Goal: Task Accomplishment & Management: Manage account settings

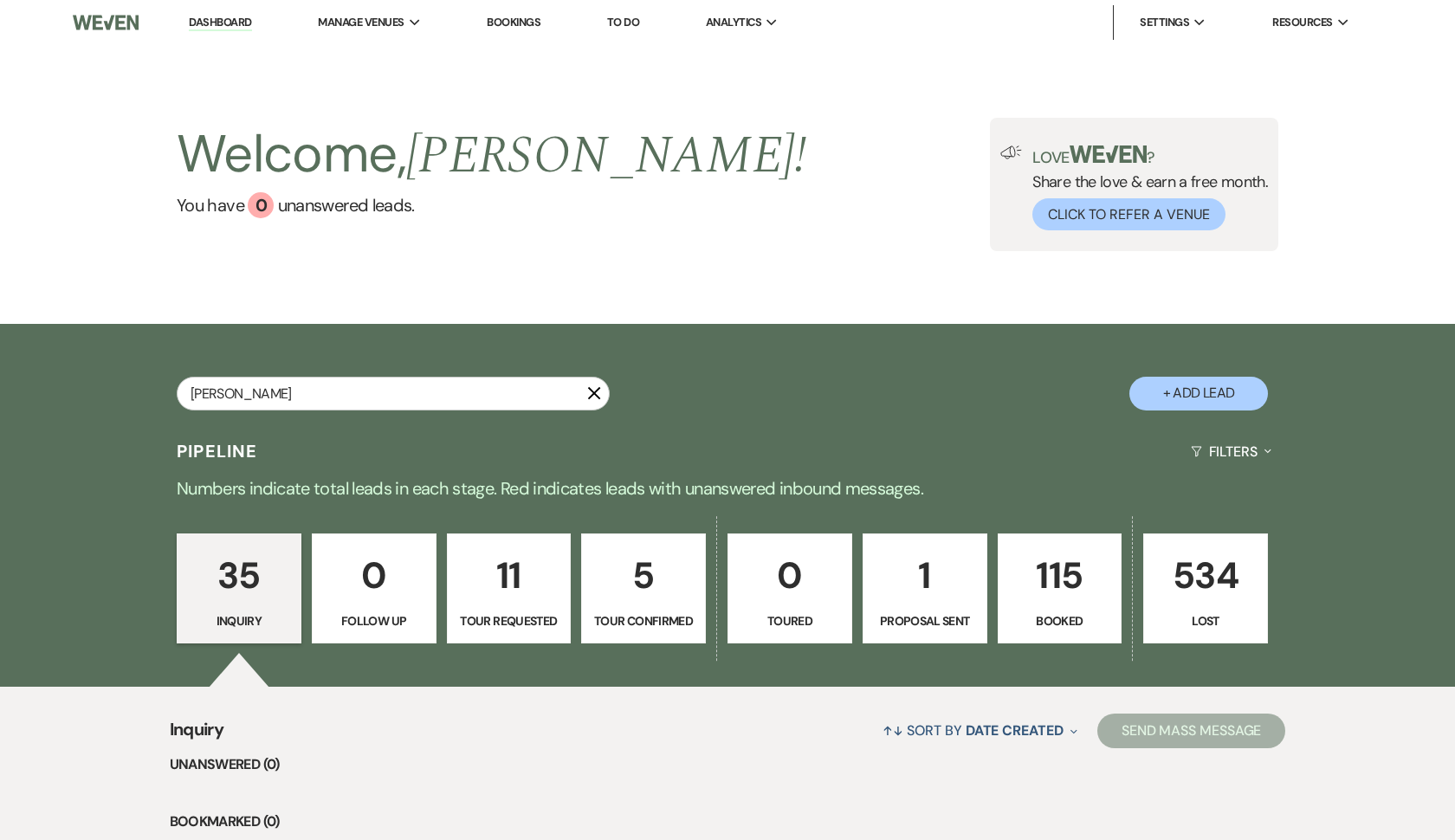
type input "[PERSON_NAME]"
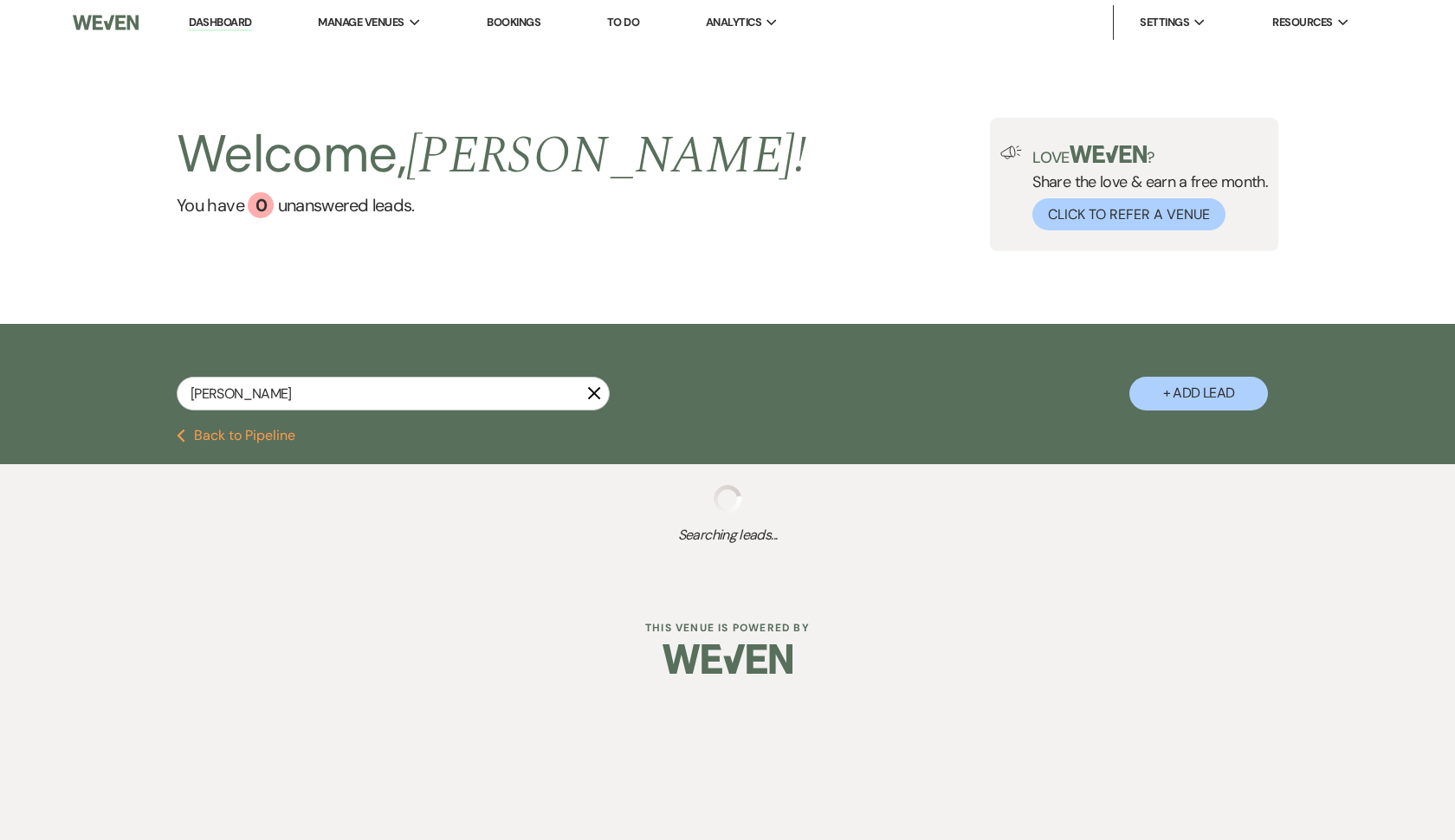
select select "8"
select select "5"
select select "8"
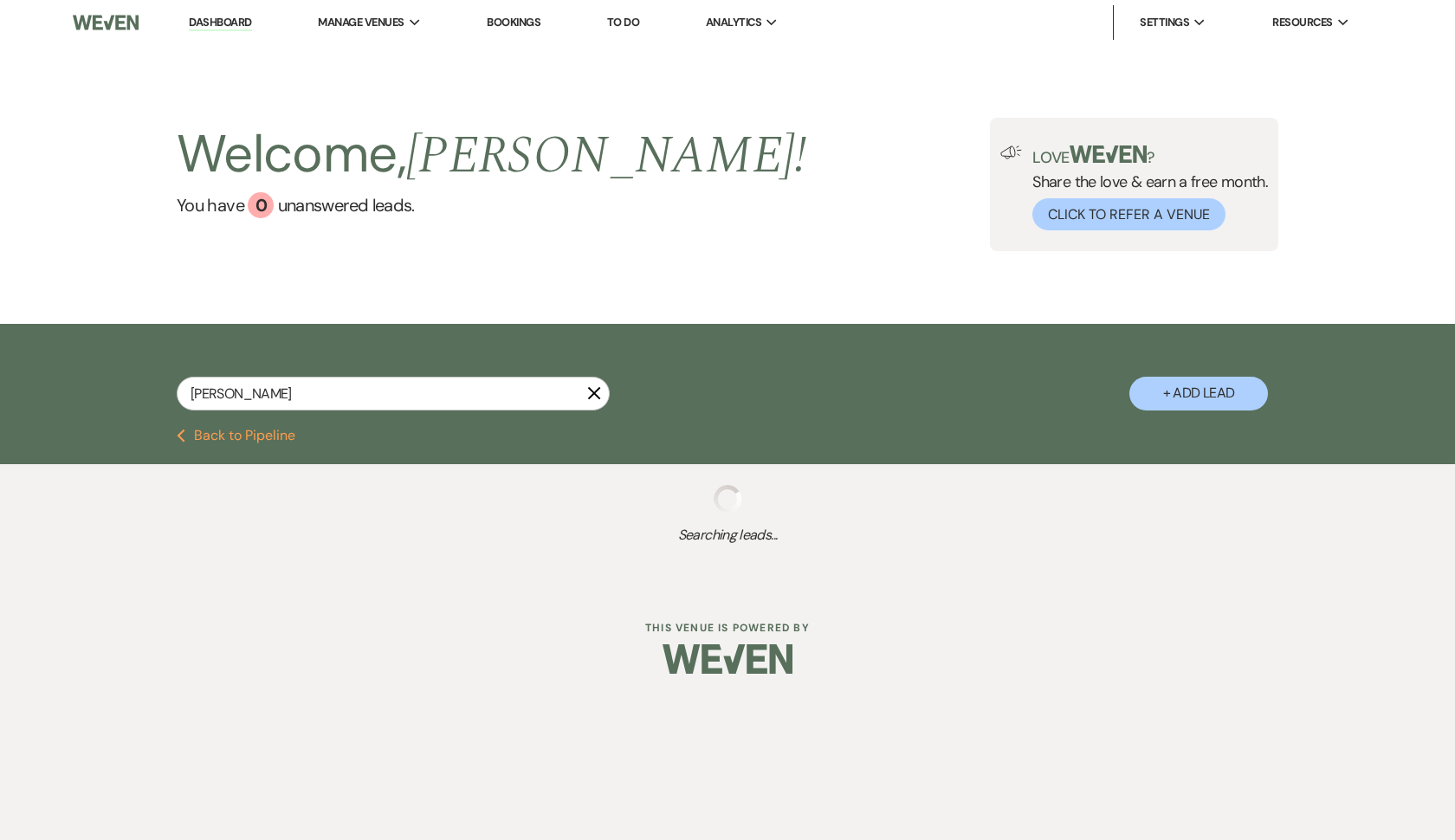
select select "5"
select select "8"
select select "1"
select select "8"
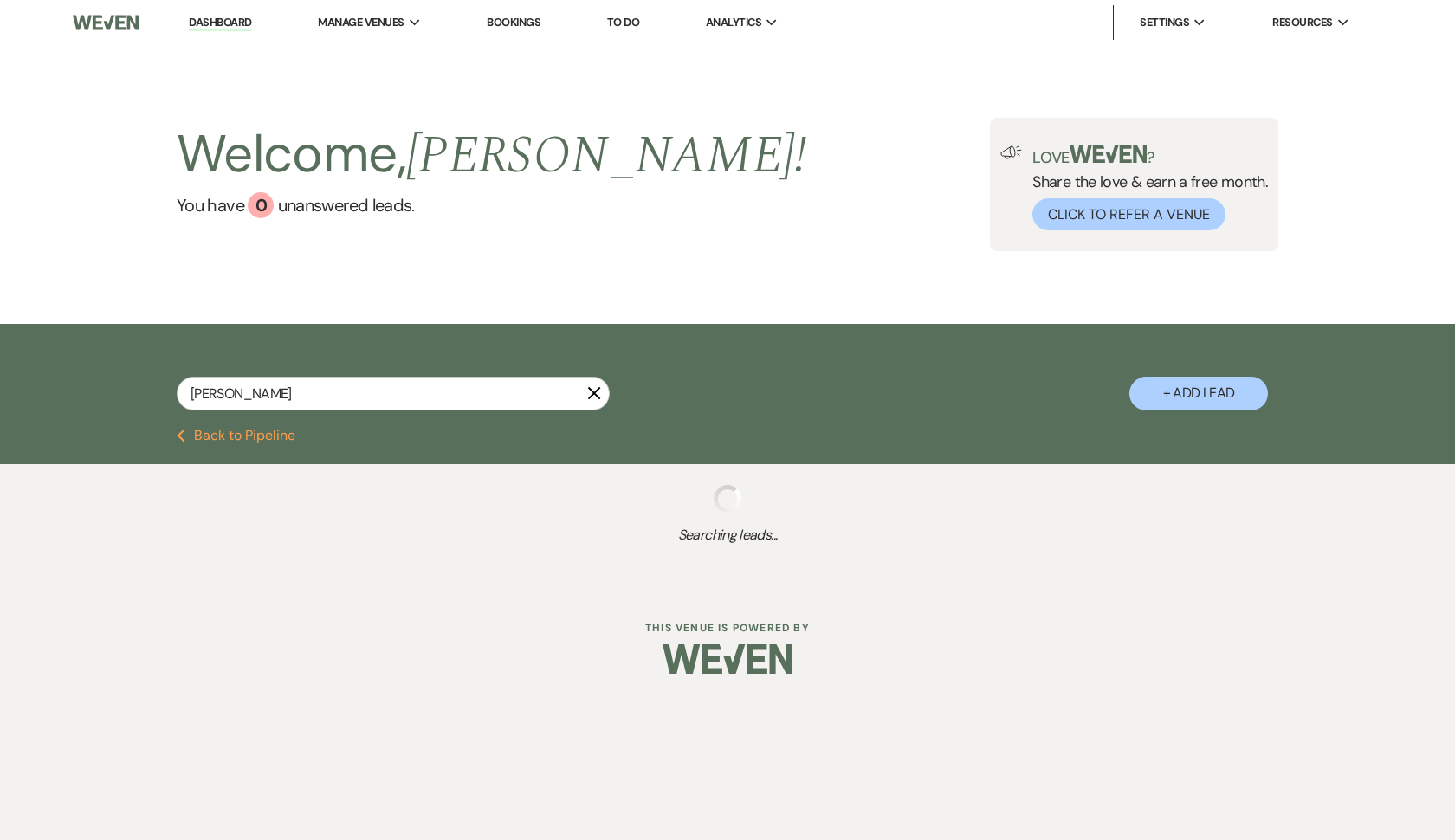
select select "8"
select select "5"
select select "8"
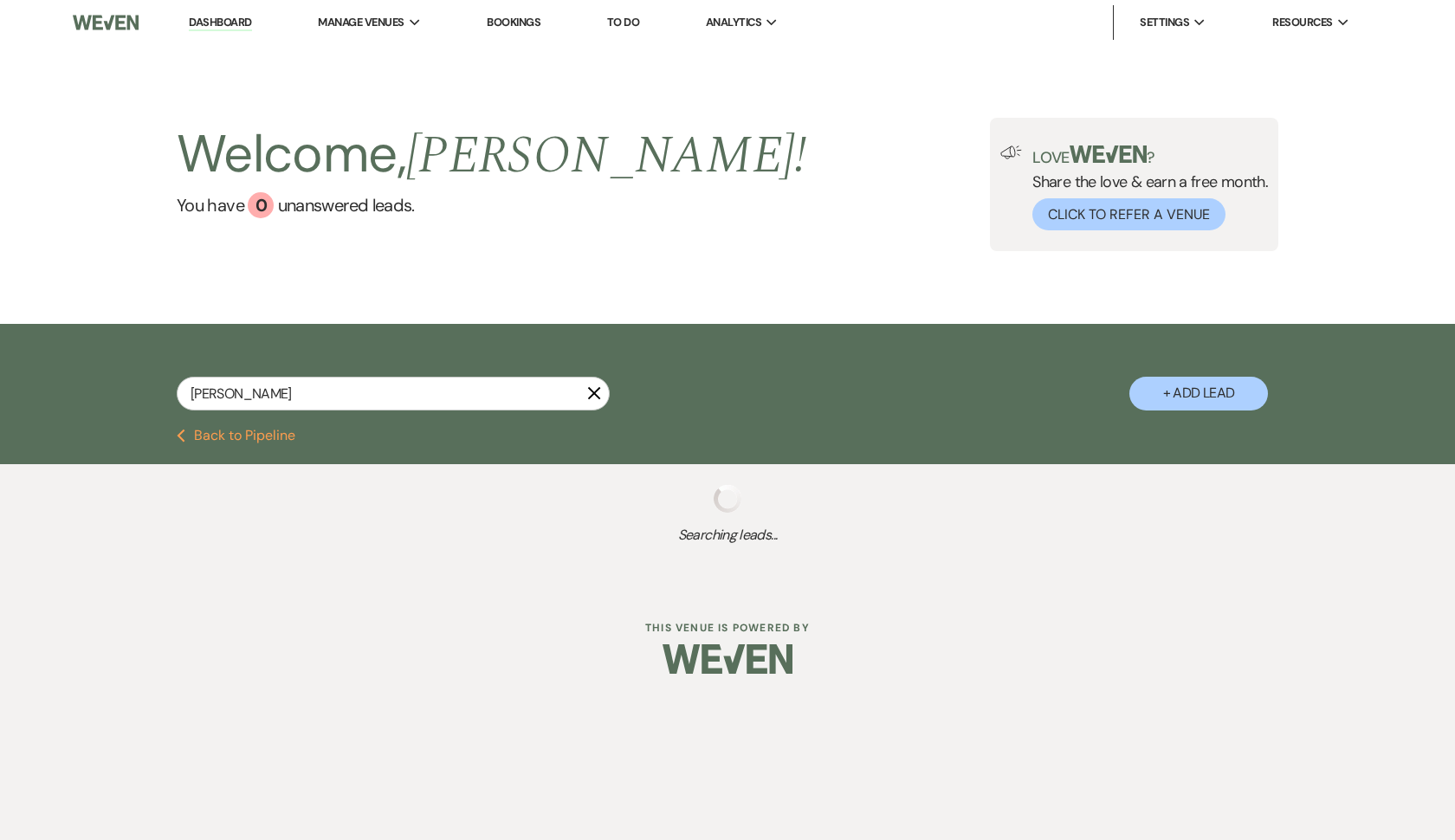
select select "5"
select select "8"
select select "3"
select select "8"
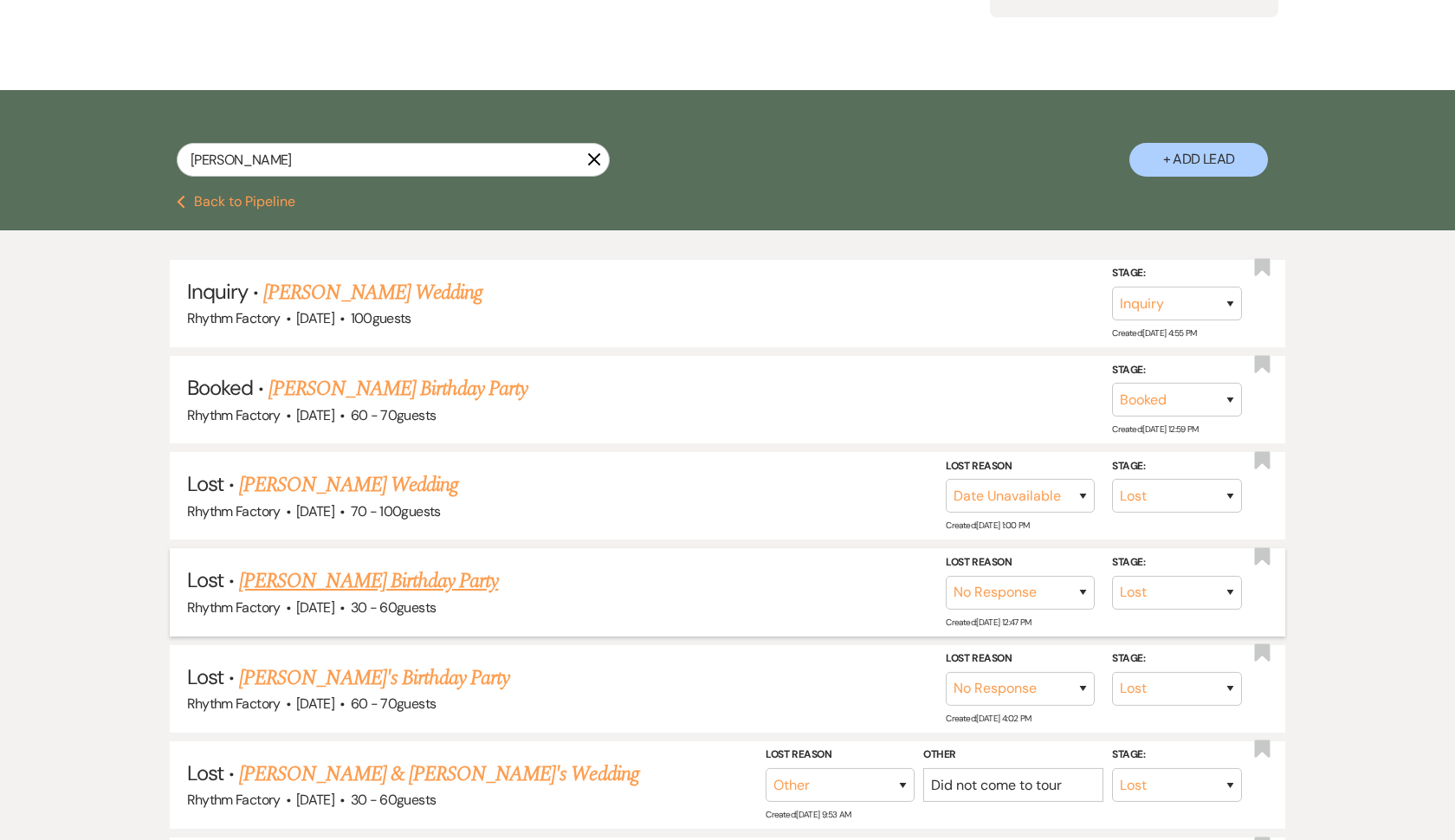
scroll to position [233, 0]
click at [416, 389] on link "[PERSON_NAME] Birthday Party" at bounding box center [398, 389] width 259 height 31
